Goal: Task Accomplishment & Management: Use online tool/utility

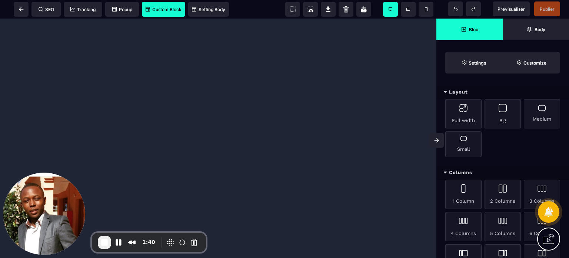
click at [164, 9] on span "Custom Block" at bounding box center [164, 10] width 36 height 6
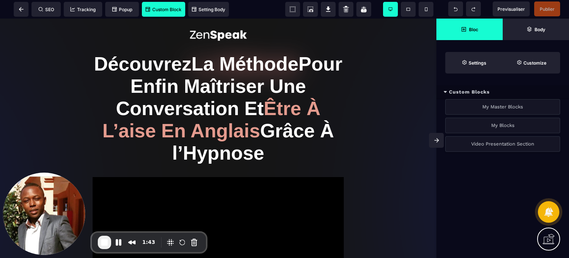
click at [516, 143] on div "Video Presentation Section" at bounding box center [503, 144] width 115 height 16
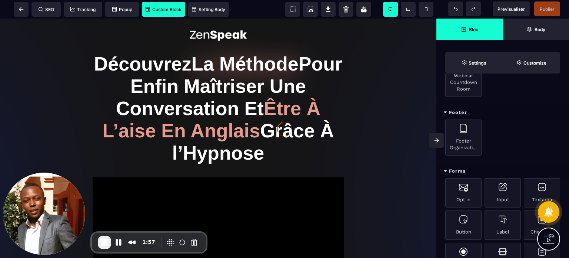
scroll to position [520, 0]
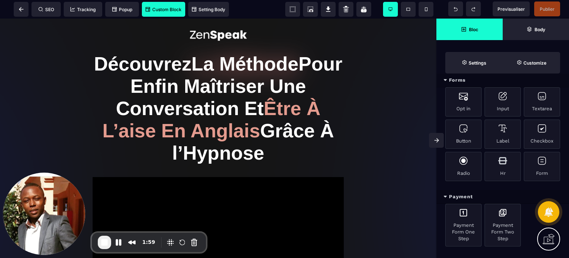
click at [152, 7] on span "Custom Block" at bounding box center [164, 10] width 36 height 6
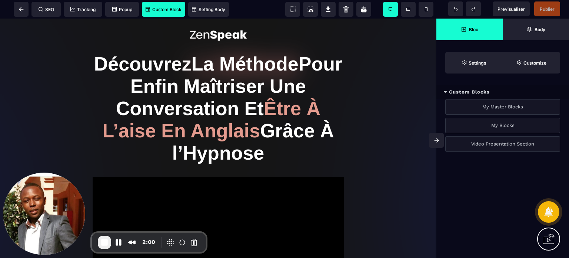
scroll to position [0, 0]
click at [22, 9] on icon at bounding box center [21, 9] width 4 height 4
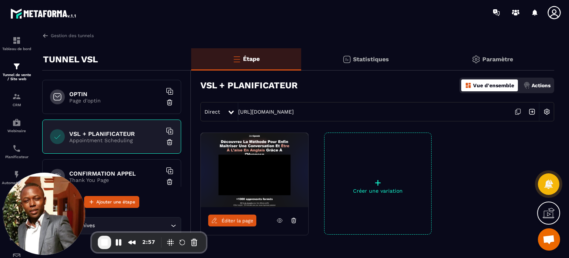
drag, startPoint x: 105, startPoint y: 178, endPoint x: 111, endPoint y: 171, distance: 8.7
click at [105, 178] on p "Thank You Page" at bounding box center [115, 180] width 93 height 6
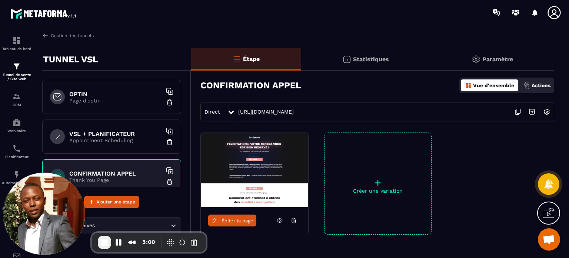
click at [294, 114] on link "[URL][DOMAIN_NAME]" at bounding box center [266, 112] width 56 height 6
click at [17, 76] on p "Tunnel de vente / Site web" at bounding box center [17, 77] width 30 height 8
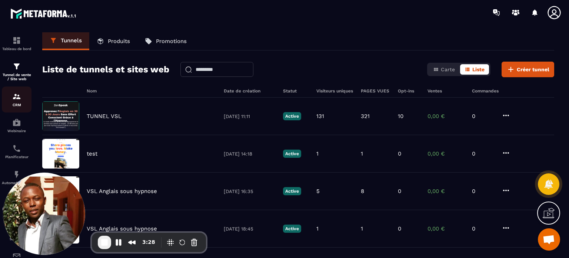
click at [15, 102] on div "CRM" at bounding box center [17, 99] width 30 height 15
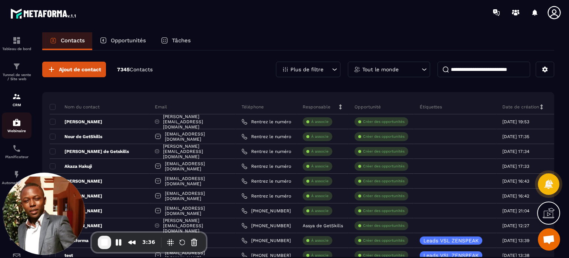
click at [20, 133] on p "Webinaire" at bounding box center [17, 131] width 30 height 4
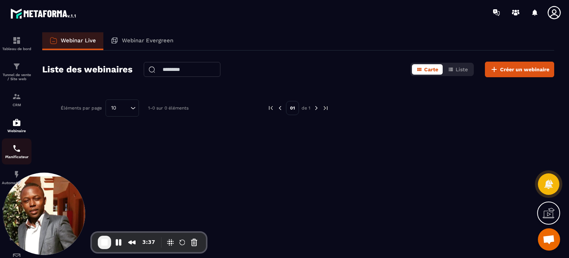
click at [15, 153] on img at bounding box center [16, 148] width 9 height 9
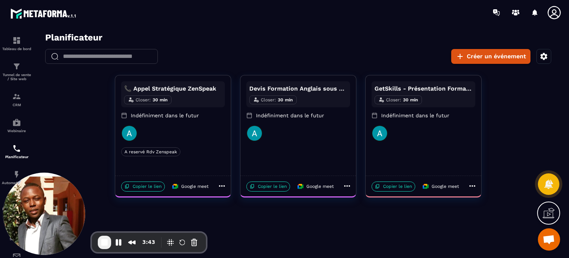
click at [165, 122] on div "📞 Appel Stratégique ZenSpeak Closer : 30 min Indéfiniment dans le futur" at bounding box center [173, 103] width 104 height 44
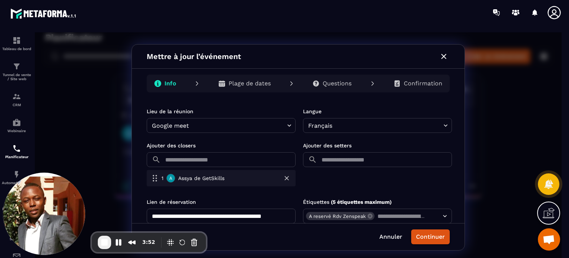
scroll to position [209, 0]
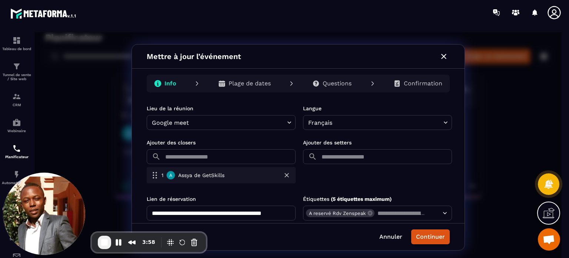
click at [260, 81] on p "Plage de dates" at bounding box center [250, 83] width 42 height 7
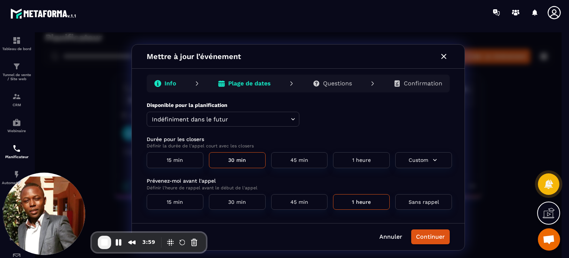
click at [300, 84] on div "Info Plage de dates Questions Confirmation" at bounding box center [298, 84] width 303 height 18
click at [323, 85] on p "Questions" at bounding box center [337, 83] width 29 height 7
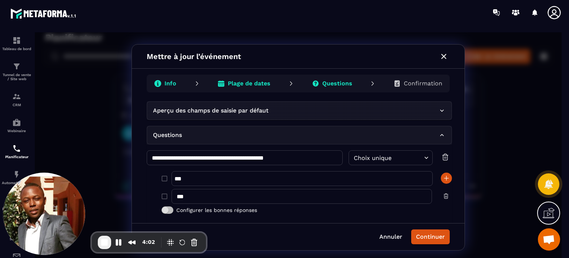
click at [412, 88] on div "Confirmation" at bounding box center [418, 83] width 61 height 15
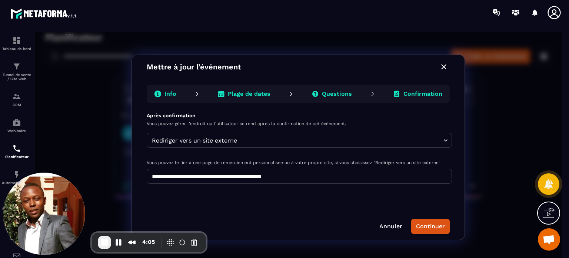
drag, startPoint x: 306, startPoint y: 176, endPoint x: 150, endPoint y: 175, distance: 156.5
click at [150, 175] on input "**********" at bounding box center [300, 176] width 306 height 15
click at [441, 70] on icon "button" at bounding box center [444, 66] width 9 height 9
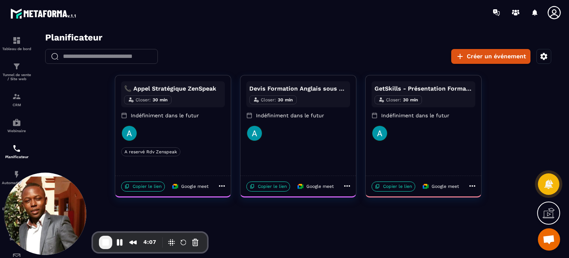
drag, startPoint x: 110, startPoint y: 186, endPoint x: 118, endPoint y: 188, distance: 7.9
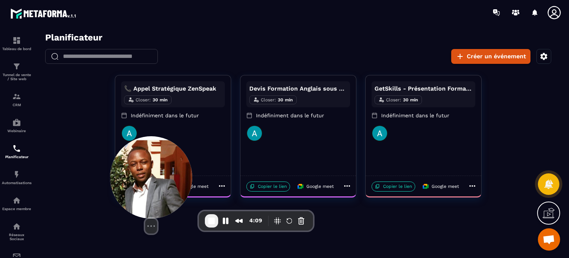
click at [157, 171] on img at bounding box center [151, 177] width 82 height 82
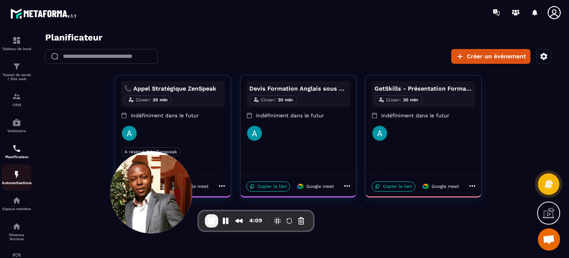
click at [16, 182] on div "Automatisations" at bounding box center [17, 177] width 30 height 15
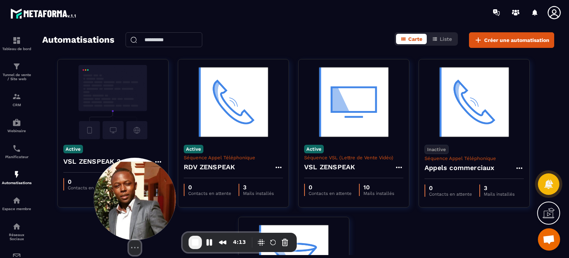
drag, startPoint x: 144, startPoint y: 170, endPoint x: 106, endPoint y: 211, distance: 55.6
click at [106, 211] on img at bounding box center [135, 199] width 82 height 82
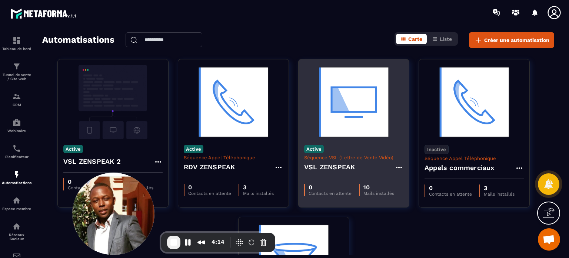
click at [337, 167] on h4 "VSL ZENSPEAK" at bounding box center [329, 167] width 51 height 10
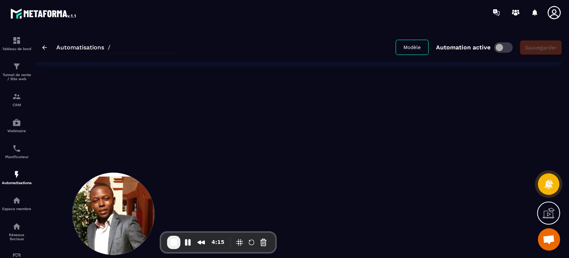
type input "**********"
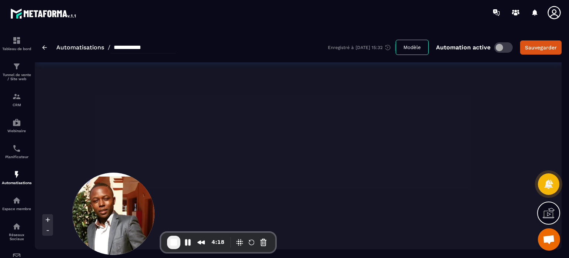
click at [45, 231] on icon at bounding box center [47, 230] width 7 height 7
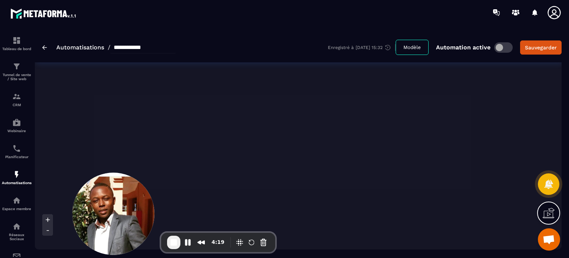
click at [45, 231] on icon at bounding box center [47, 230] width 7 height 7
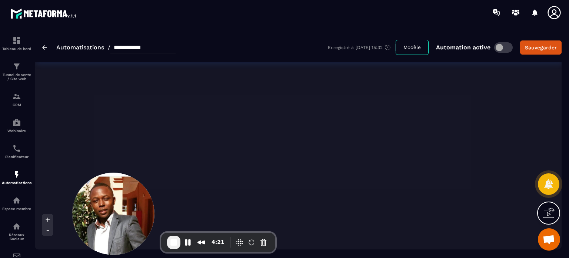
click at [49, 218] on icon at bounding box center [47, 219] width 7 height 7
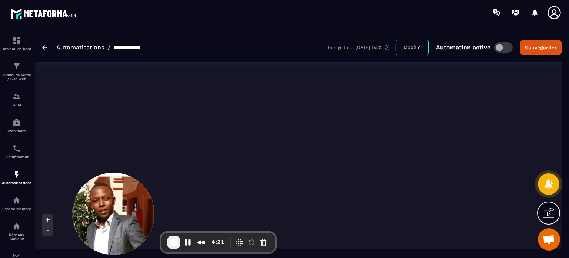
click at [49, 218] on icon at bounding box center [47, 219] width 7 height 7
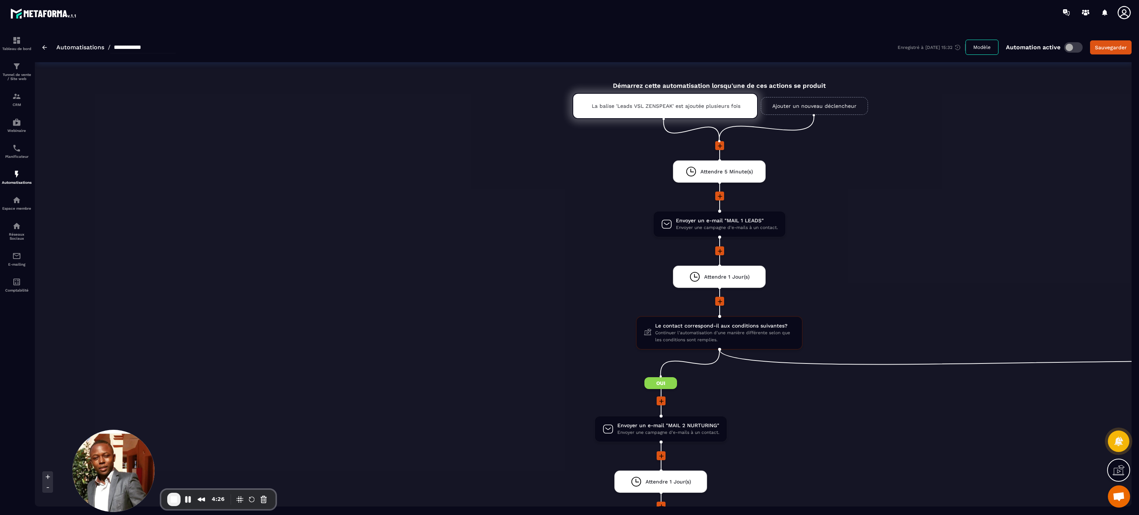
drag, startPoint x: 524, startPoint y: 0, endPoint x: 642, endPoint y: 237, distance: 264.6
click at [569, 237] on li "Envoyer un e-mail "MAIL 1 LEADS" Envoyer une campagne d'e-mails à un contact. d…" at bounding box center [719, 229] width 1369 height 36
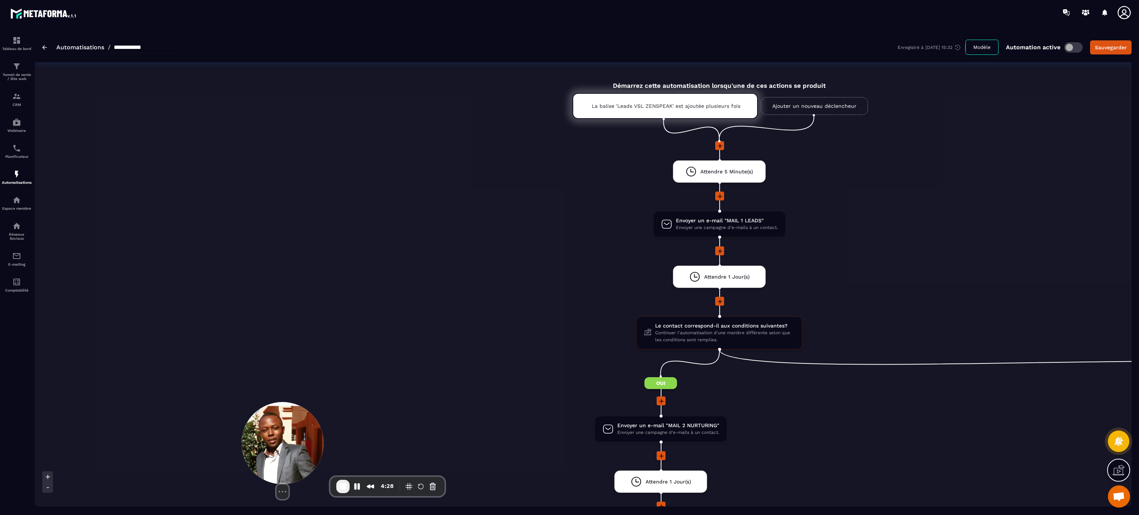
drag, startPoint x: 114, startPoint y: 446, endPoint x: 313, endPoint y: 433, distance: 198.8
click at [313, 257] on img at bounding box center [282, 443] width 82 height 82
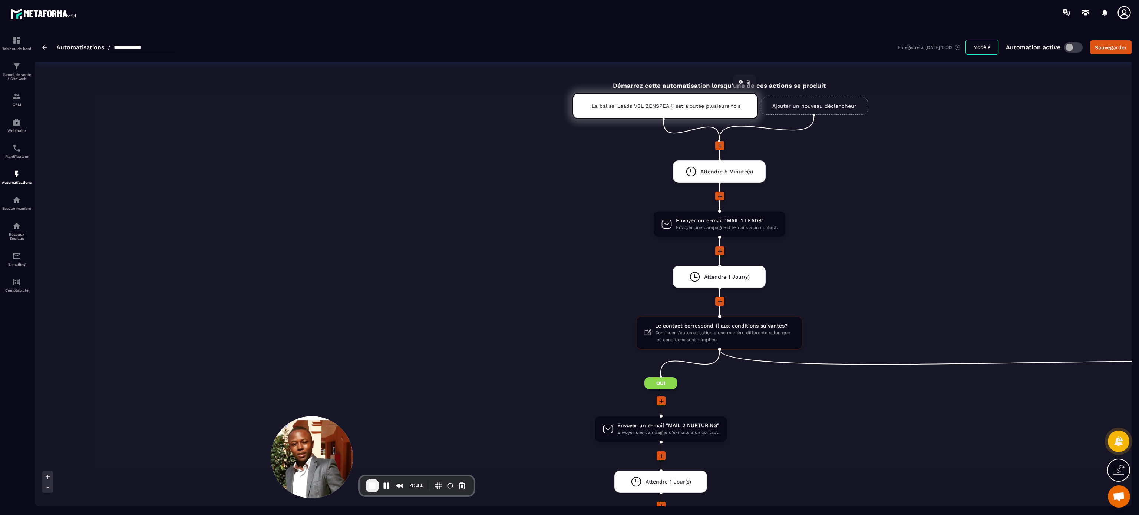
click at [569, 110] on div "La balise 'Leads VSL ZENSPEAK' est ajoutée plusieurs fois" at bounding box center [664, 106] width 185 height 26
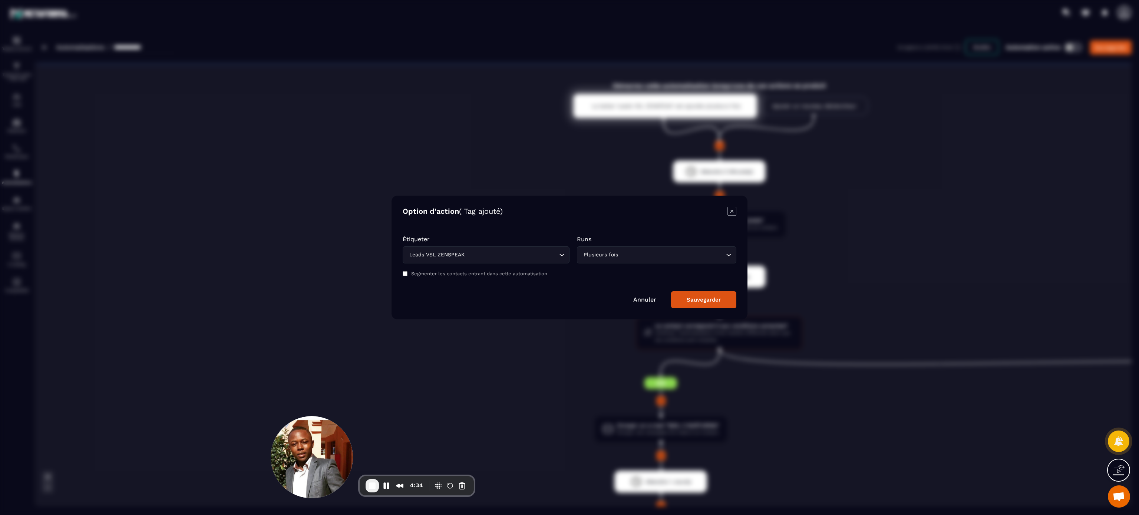
click at [569, 214] on icon "Modal window" at bounding box center [731, 211] width 9 height 9
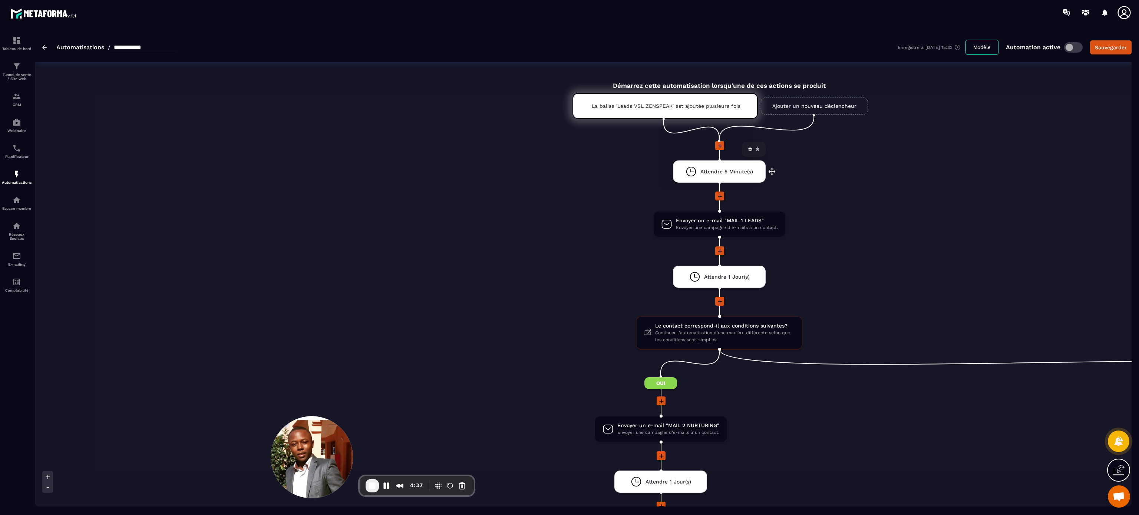
click at [569, 171] on span "Attendre 5 Minute(s)" at bounding box center [726, 171] width 53 height 7
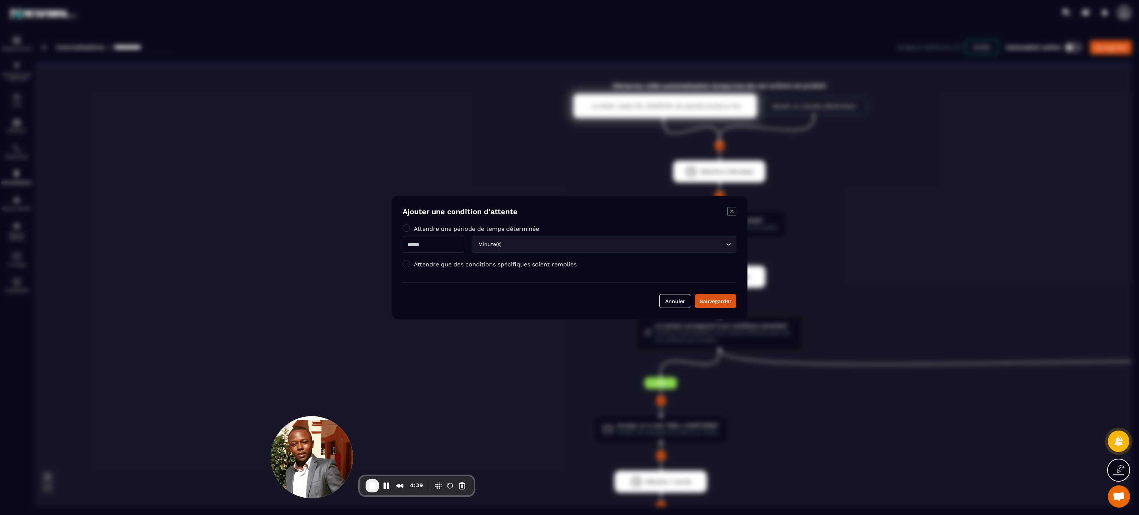
click at [410, 245] on input "*" at bounding box center [434, 244] width 62 height 17
click at [405, 245] on input "*" at bounding box center [434, 244] width 62 height 17
type input "**"
click at [569, 257] on div "Sauvegarder" at bounding box center [716, 301] width 32 height 7
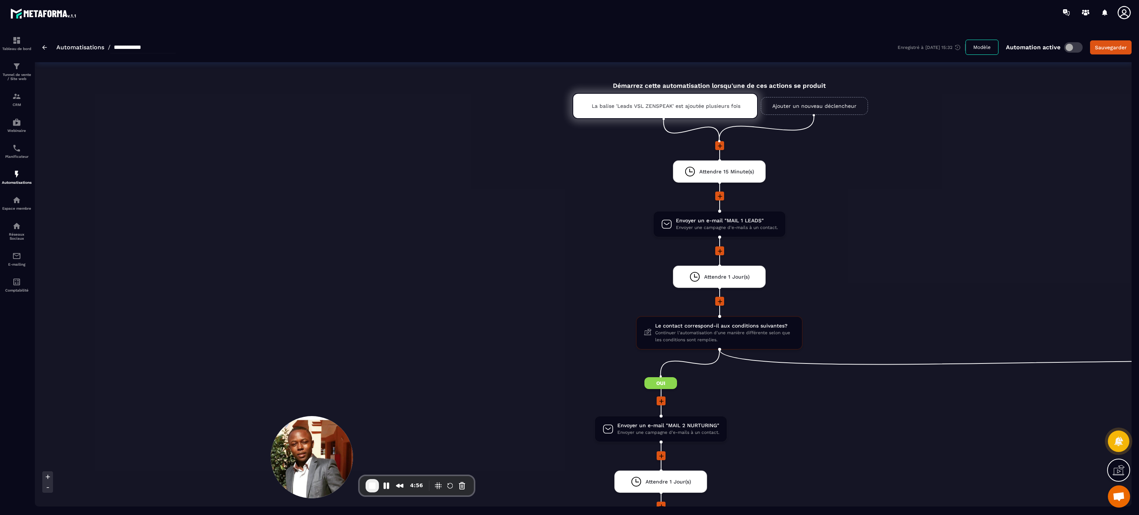
click at [569, 257] on div at bounding box center [719, 302] width 1369 height 10
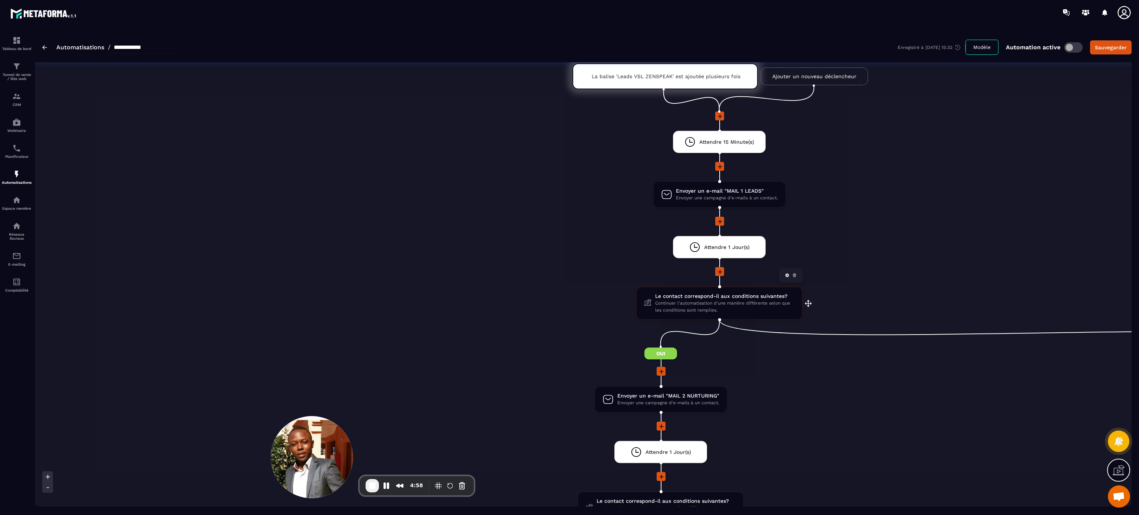
click at [569, 257] on span "Continuer l'automatisation d'une manière différente selon que les conditions so…" at bounding box center [724, 307] width 139 height 14
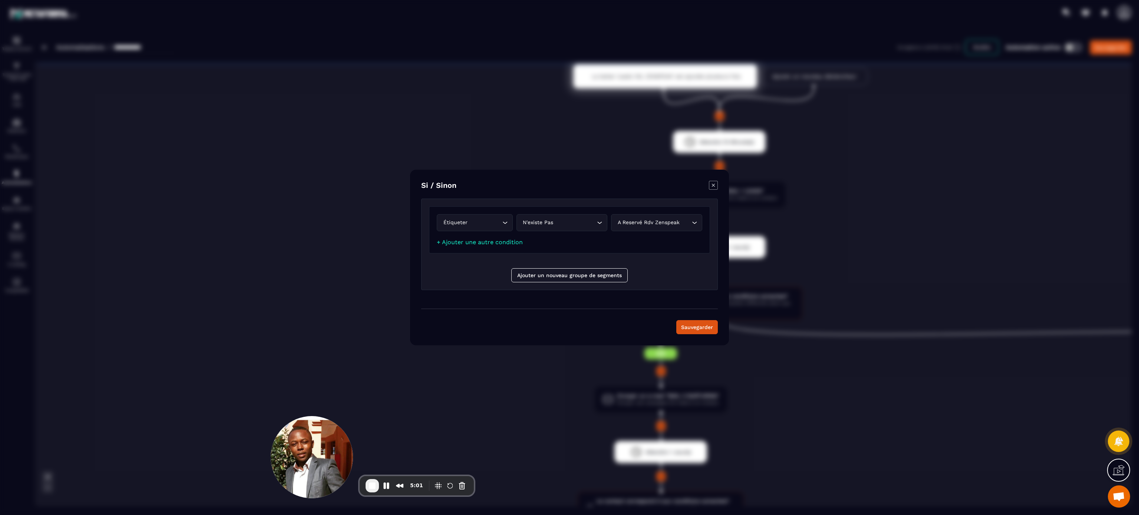
click at [569, 186] on icon "Modal window" at bounding box center [713, 185] width 9 height 9
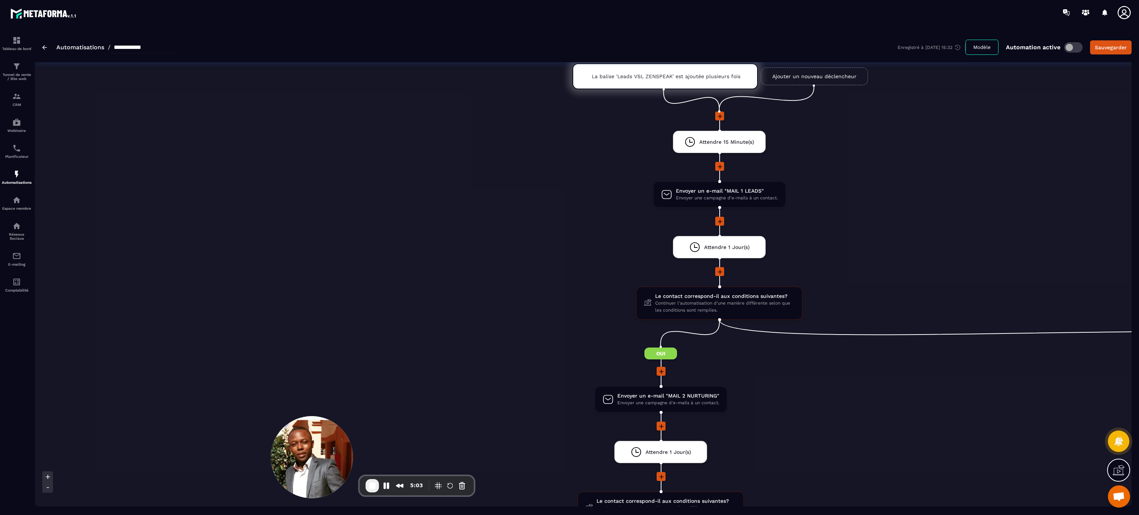
click at [569, 257] on li "Envoyer un e-mail "MAIL 2 NURTURING" Envoyer une campagne d'e-mails à un contac…" at bounding box center [660, 404] width 1227 height 36
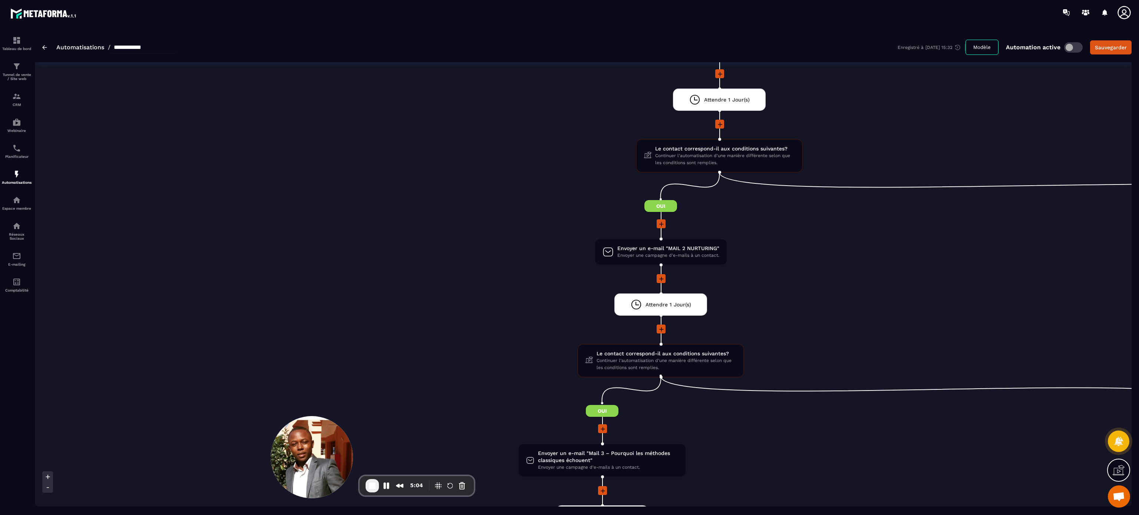
scroll to position [178, 0]
click at [569, 257] on span "Continuer l'automatisation d'une manière différente selon que les conditions so…" at bounding box center [666, 364] width 139 height 14
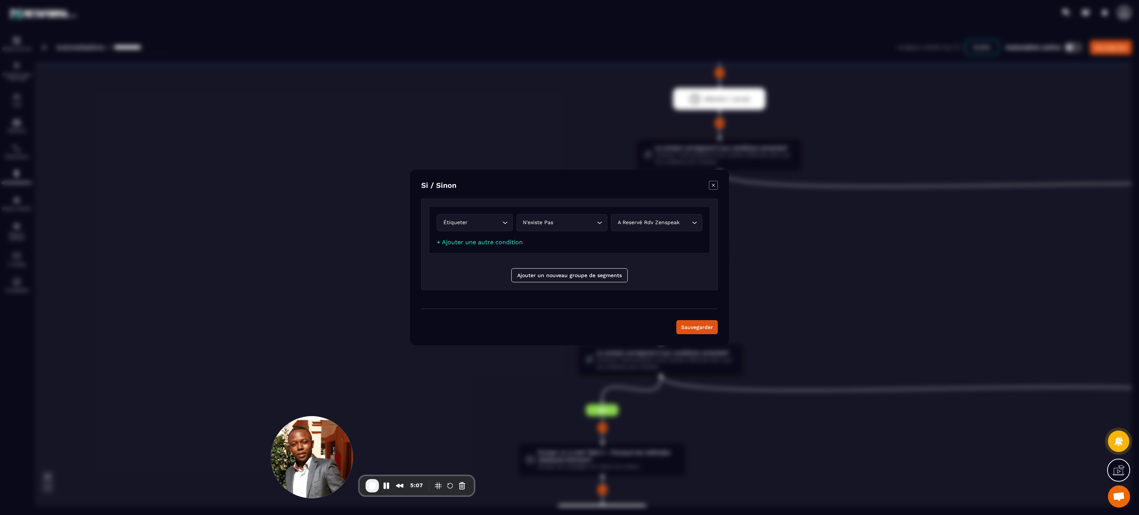
click at [569, 185] on icon "Modal window" at bounding box center [713, 185] width 9 height 9
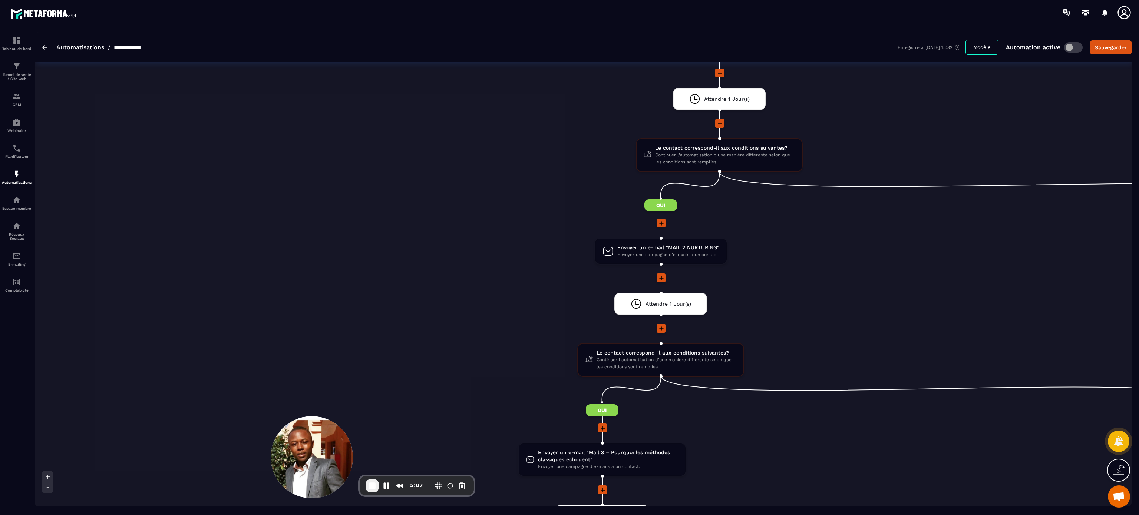
click at [569, 257] on li at bounding box center [660, 333] width 1227 height 19
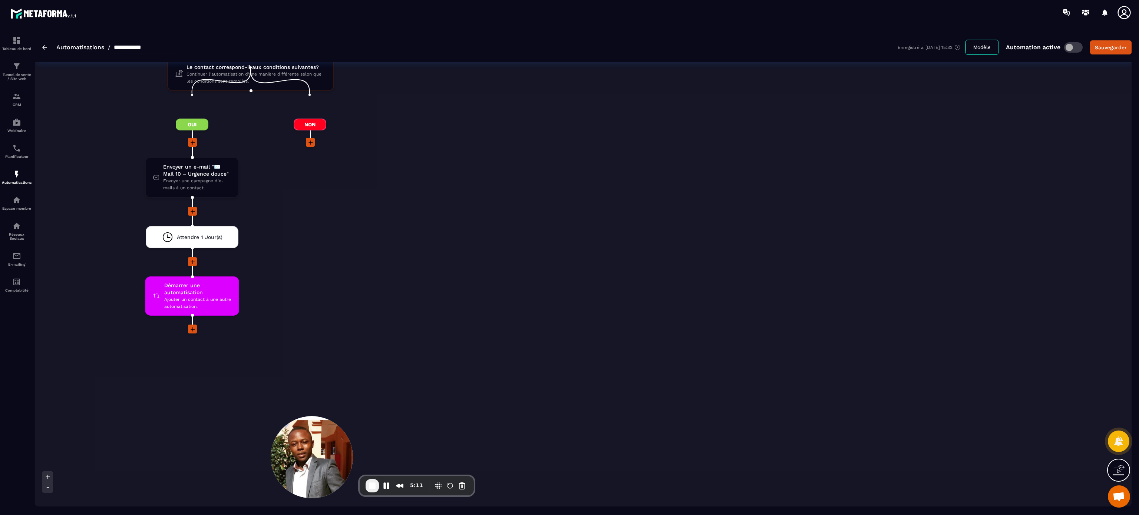
scroll to position [1921, 0]
click at [569, 49] on div "Sauvegarder" at bounding box center [1111, 47] width 32 height 7
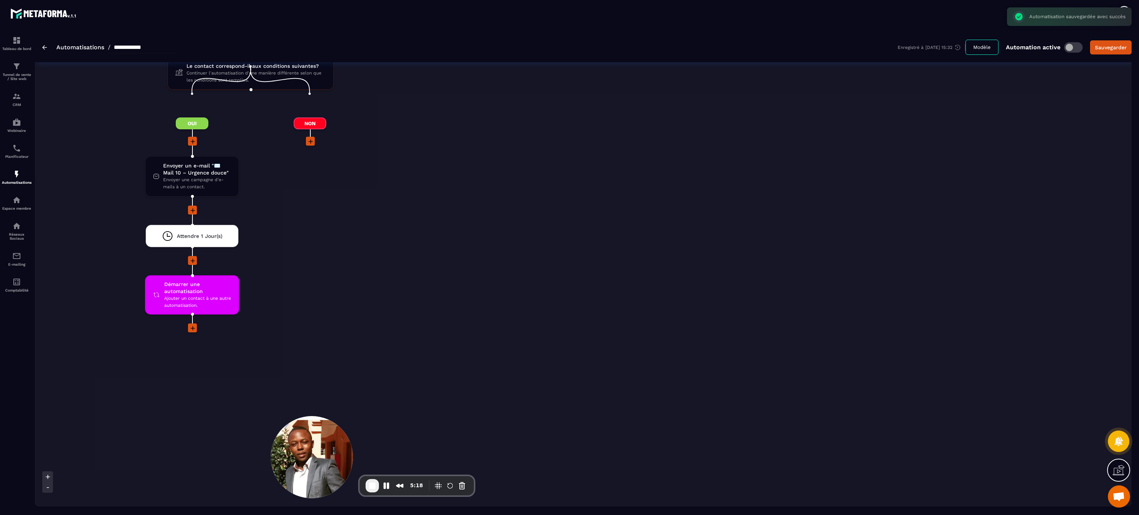
click at [44, 50] on img at bounding box center [44, 47] width 5 height 4
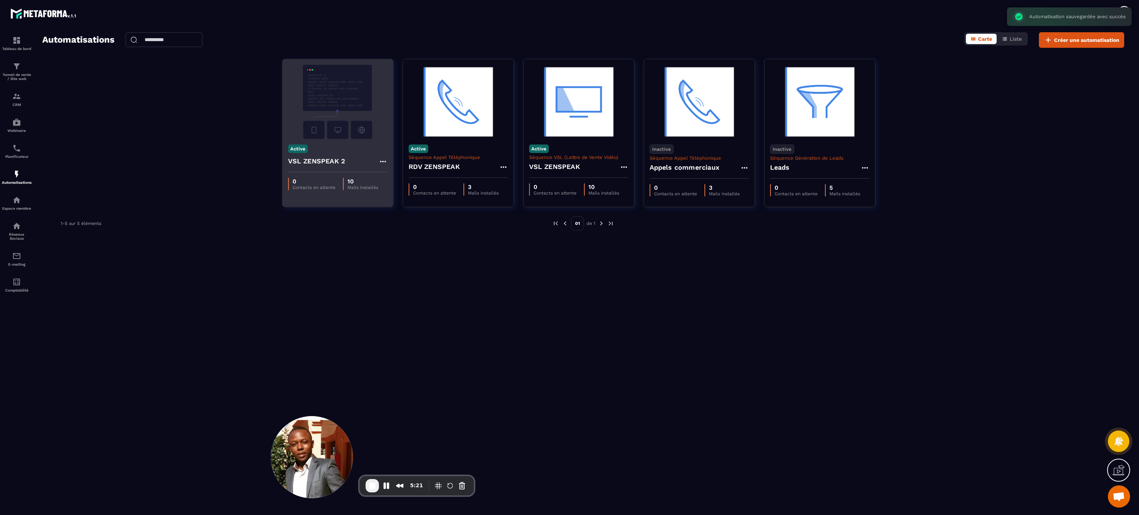
click at [333, 166] on h4 "VSL ZENSPEAK 2" at bounding box center [316, 161] width 57 height 10
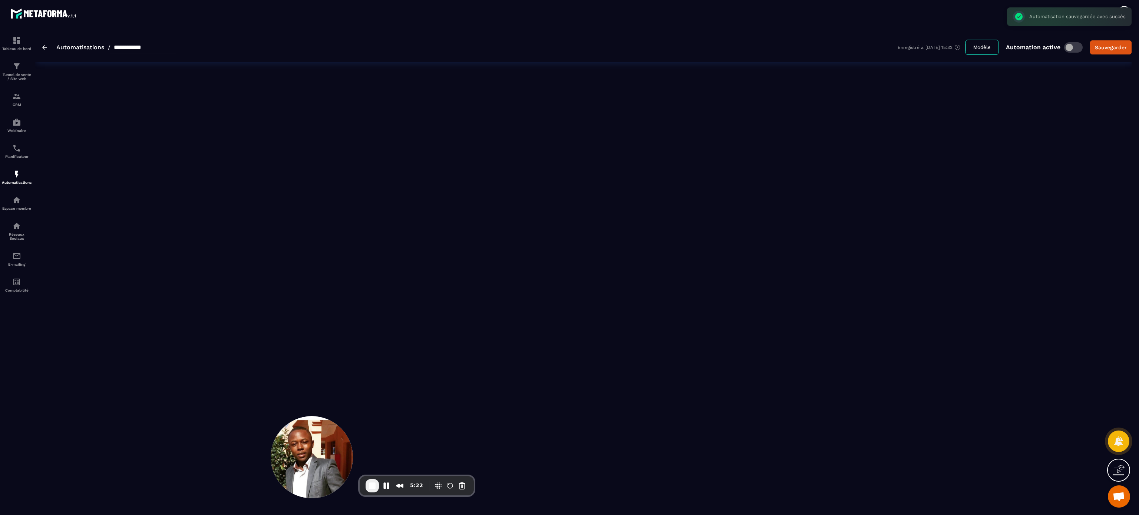
type input "**********"
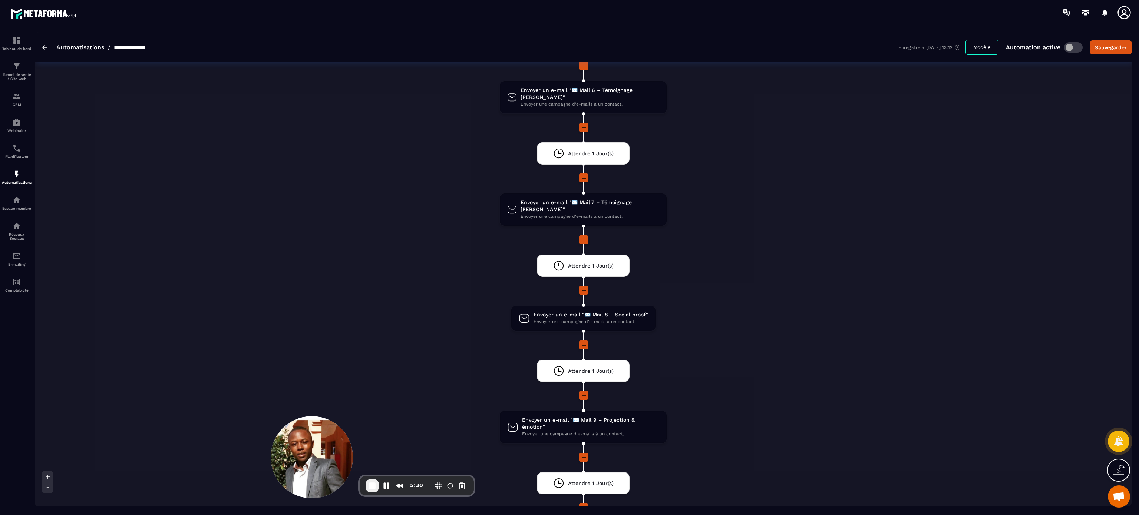
scroll to position [667, 0]
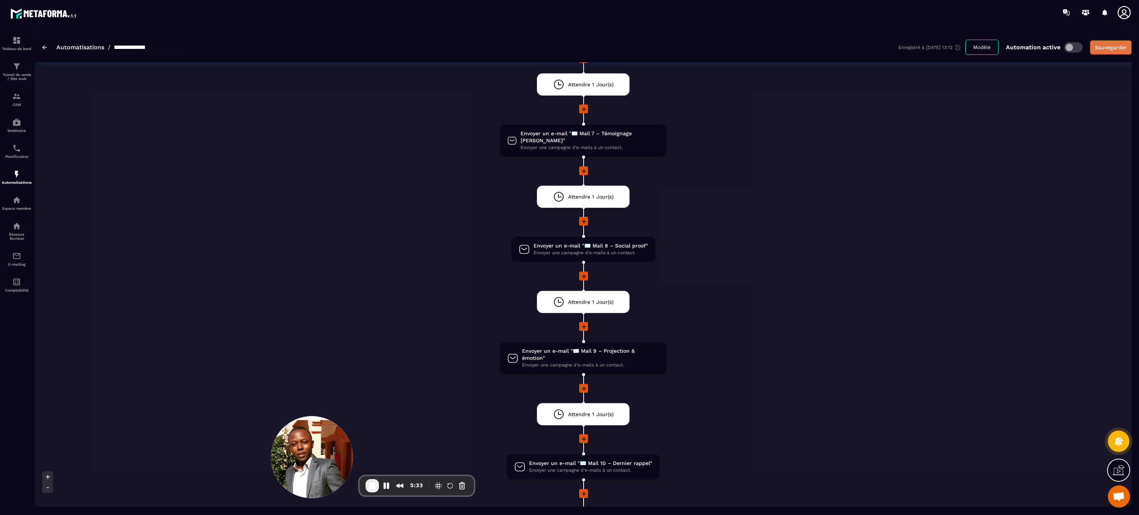
click at [569, 51] on button "Sauvegarder" at bounding box center [1111, 47] width 42 height 14
click at [44, 48] on img at bounding box center [44, 47] width 5 height 4
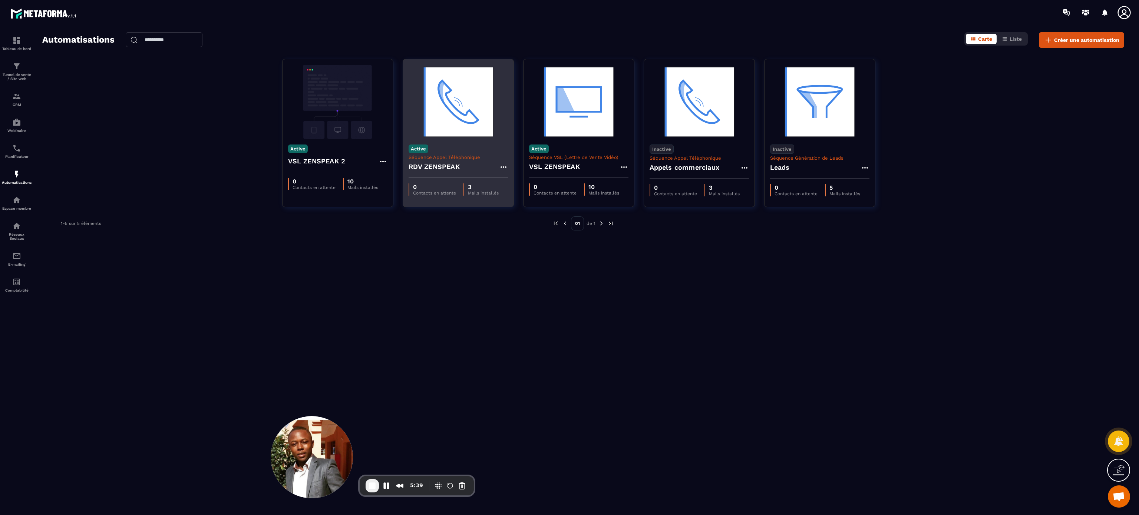
click at [432, 162] on div "RDV ZENSPEAK" at bounding box center [458, 169] width 99 height 18
click at [458, 105] on img at bounding box center [458, 102] width 99 height 74
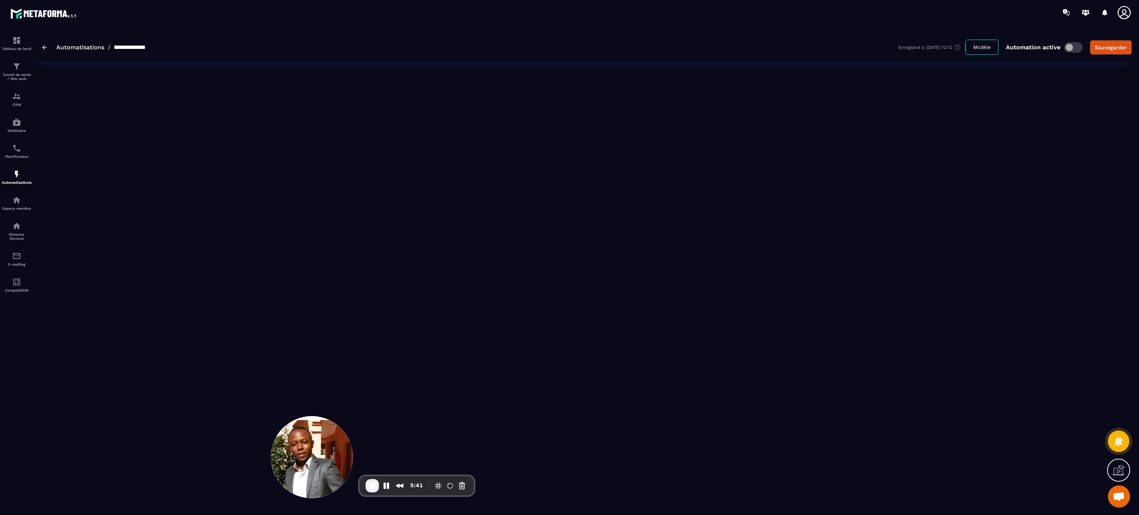
type input "**********"
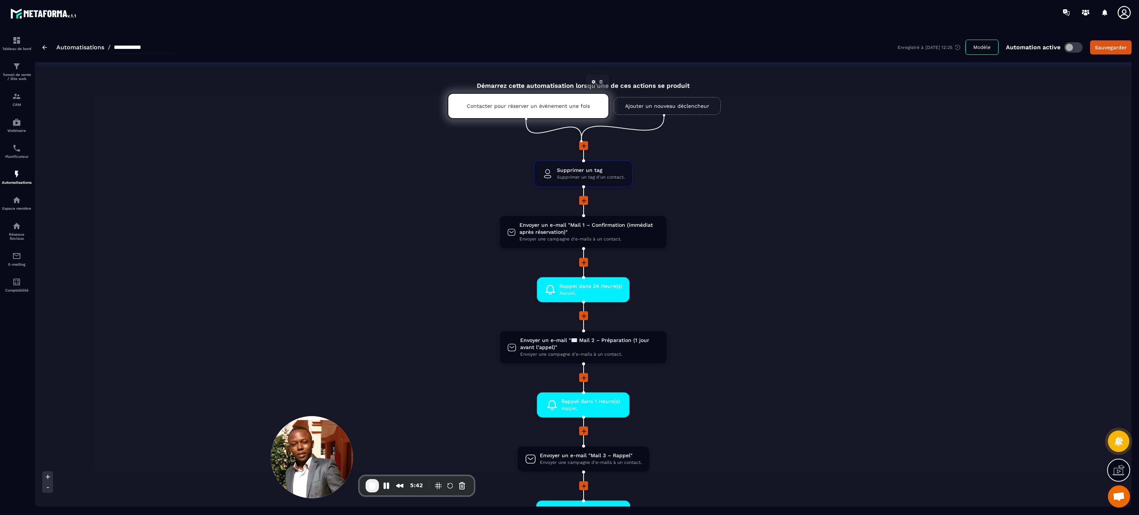
click at [505, 106] on p "Contacter pour réserver un événement une fois" at bounding box center [528, 106] width 123 height 6
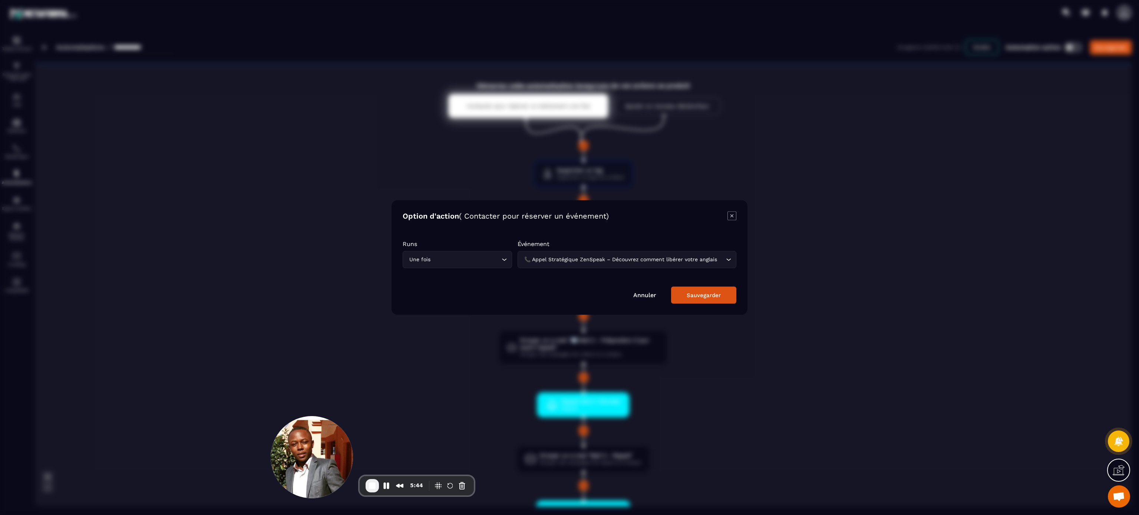
click at [569, 257] on div "Sauvegarder" at bounding box center [704, 295] width 34 height 7
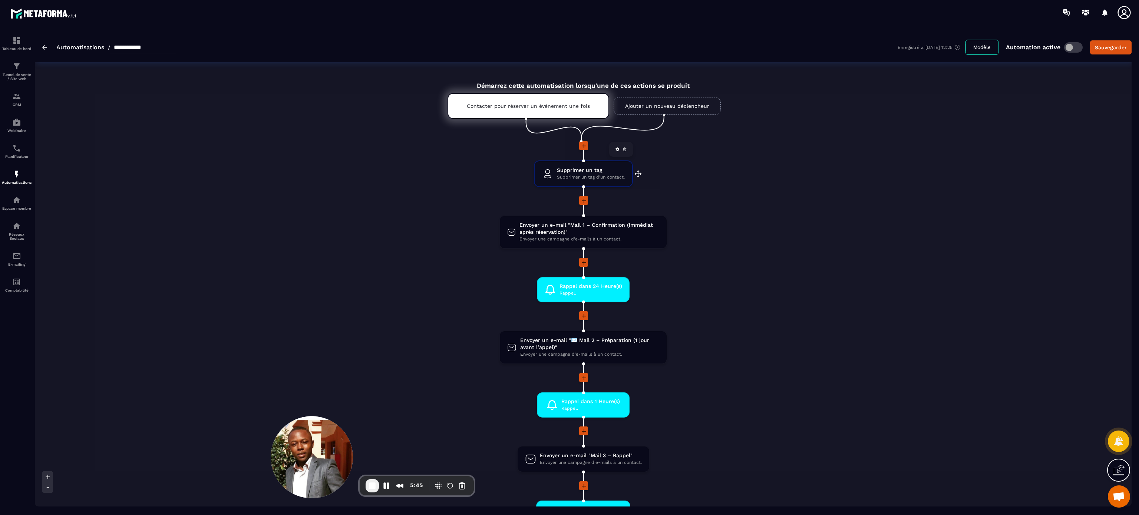
click at [569, 172] on span "Supprimer un tag" at bounding box center [591, 170] width 68 height 7
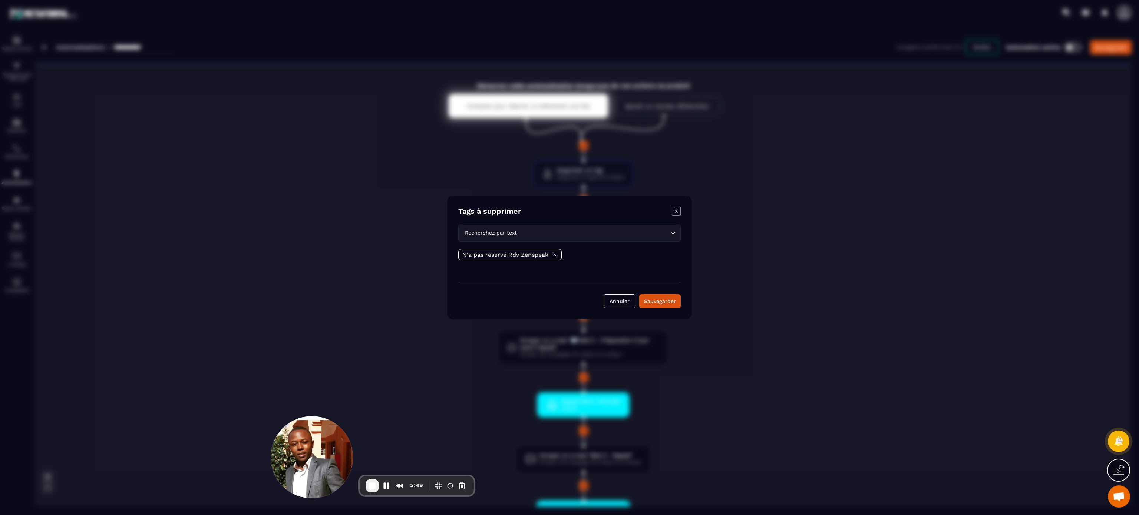
click at [569, 210] on icon "Modal window" at bounding box center [676, 211] width 9 height 9
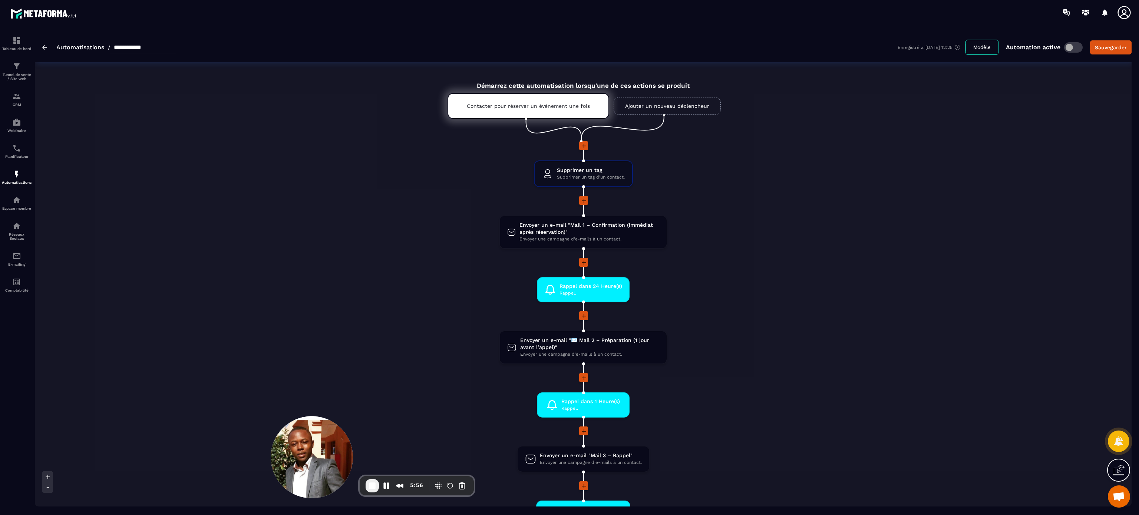
click at [569, 257] on div "Démarrez cette automatisation lorsqu'une de ces actions se produit Contacter po…" at bounding box center [583, 410] width 1097 height 675
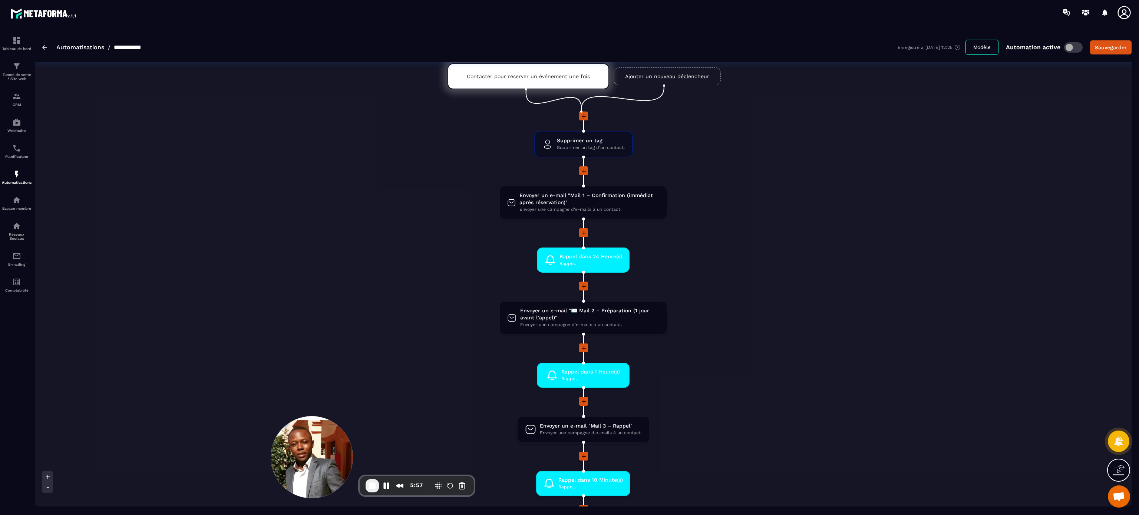
scroll to position [148, 0]
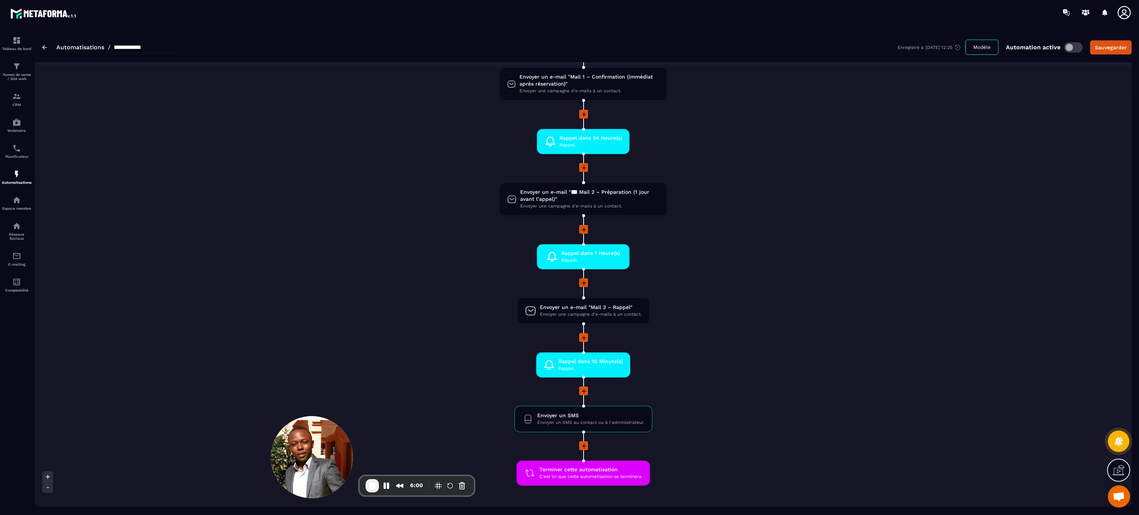
click at [474, 257] on div "Supprimer un tag Supprimer un tag d'un contact. drag-arrow Envoyer un e-mail "M…" at bounding box center [583, 244] width 309 height 502
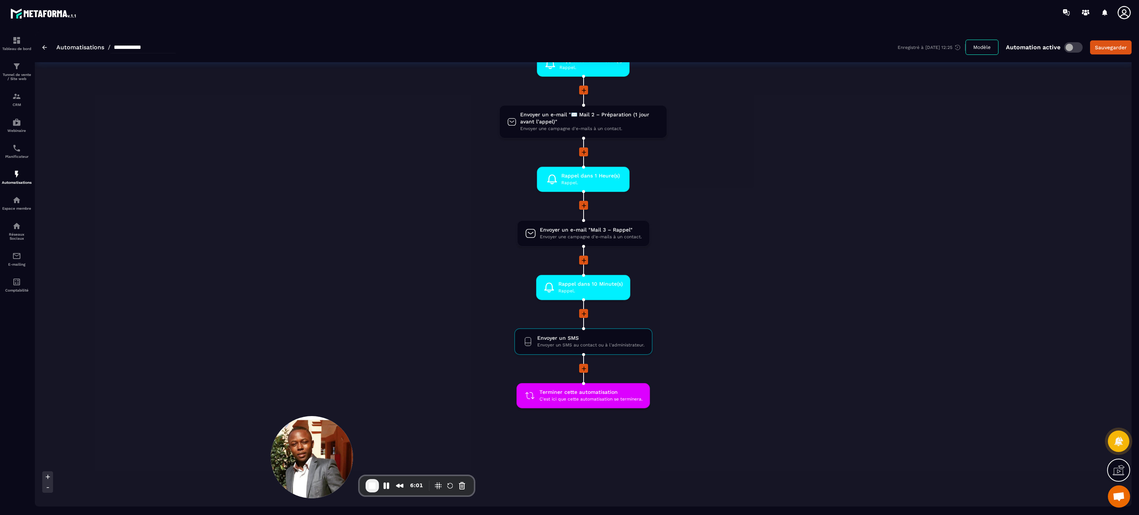
scroll to position [241, 0]
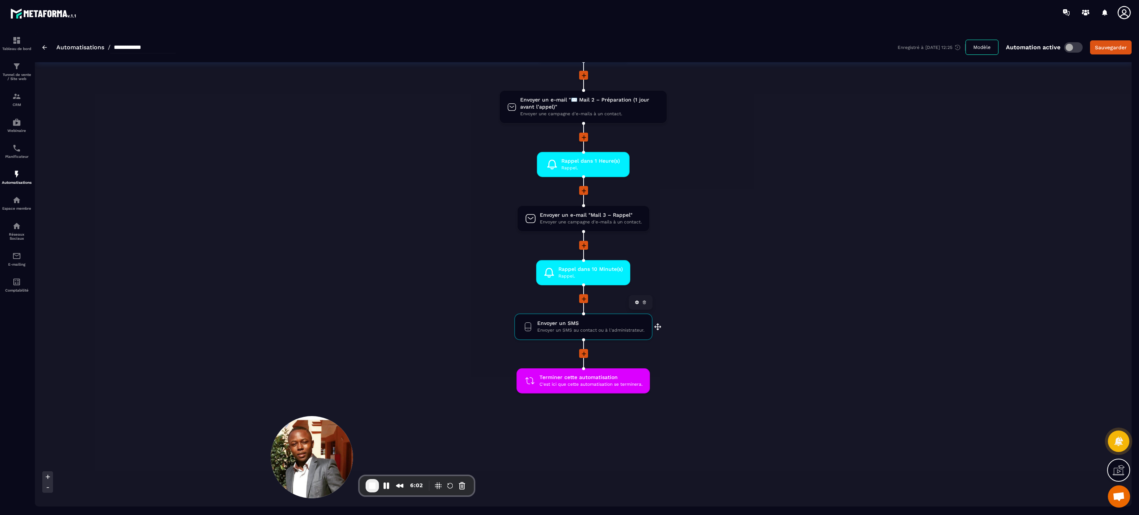
click at [555, 257] on span "Envoyer un SMS" at bounding box center [590, 323] width 107 height 7
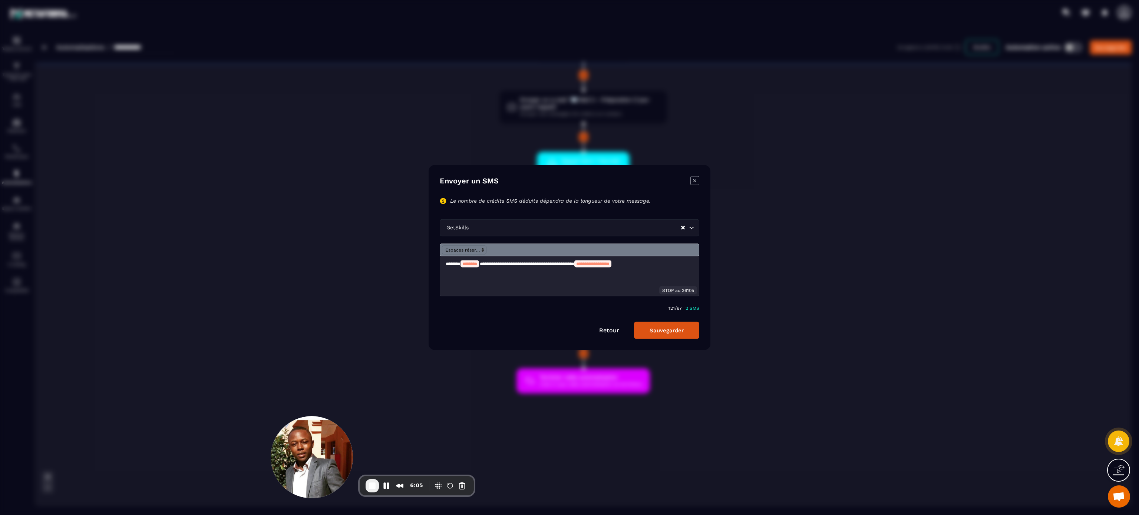
click at [508, 257] on p "**********" at bounding box center [569, 264] width 247 height 7
click at [569, 257] on button "Sauvegarder" at bounding box center [666, 330] width 65 height 17
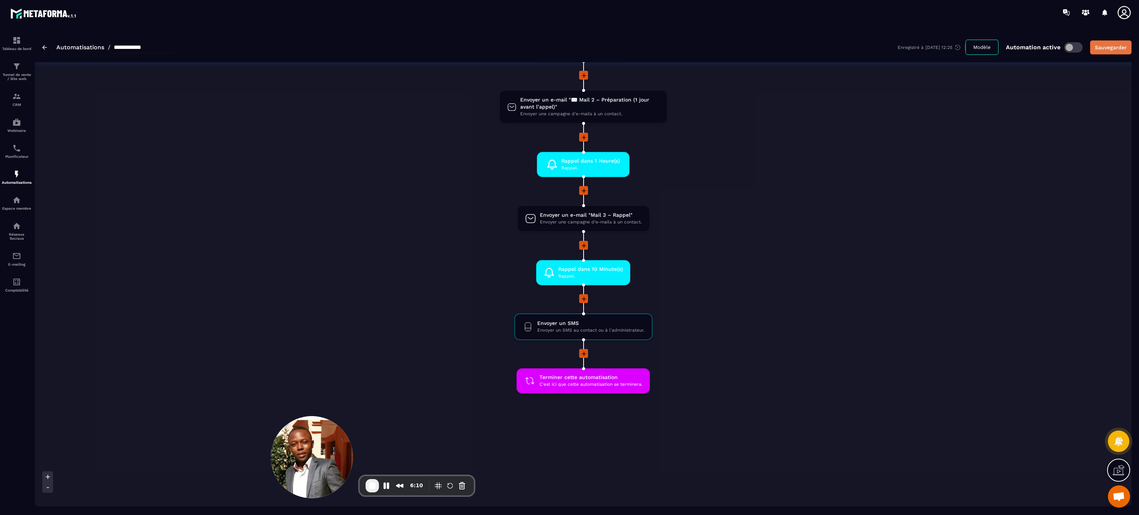
click at [569, 47] on div "Sauvegarder" at bounding box center [1111, 47] width 32 height 7
click at [11, 66] on div "Tunnel de vente / Site web" at bounding box center [17, 71] width 30 height 19
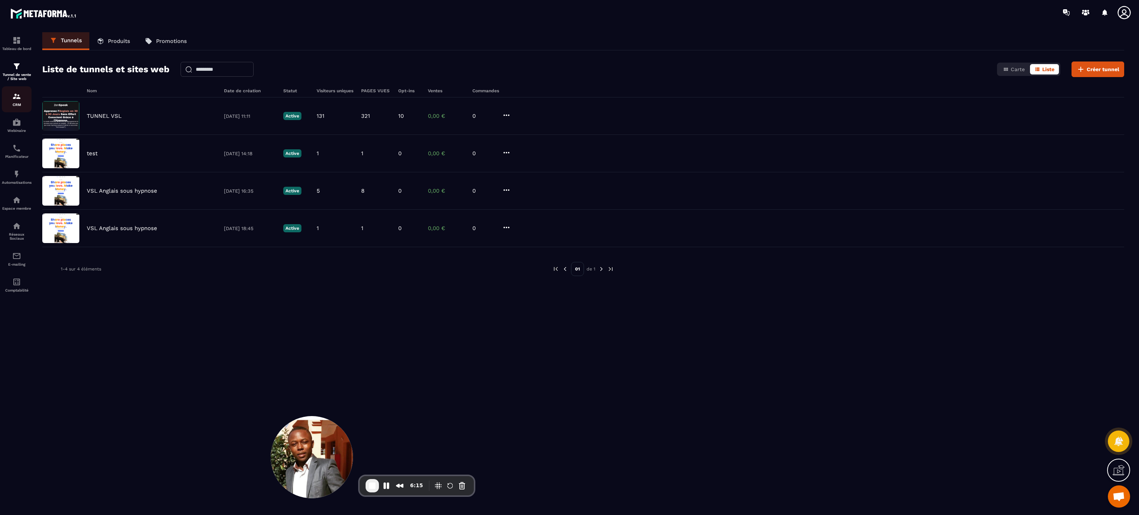
click at [19, 106] on p "CRM" at bounding box center [17, 105] width 30 height 4
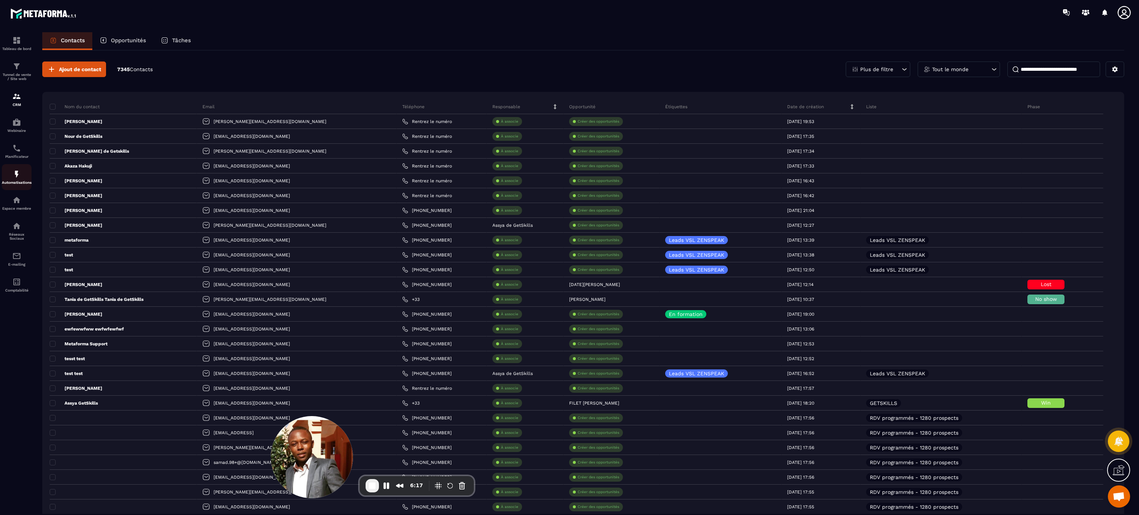
click at [15, 184] on p "Automatisations" at bounding box center [17, 183] width 30 height 4
